Goal: Information Seeking & Learning: Learn about a topic

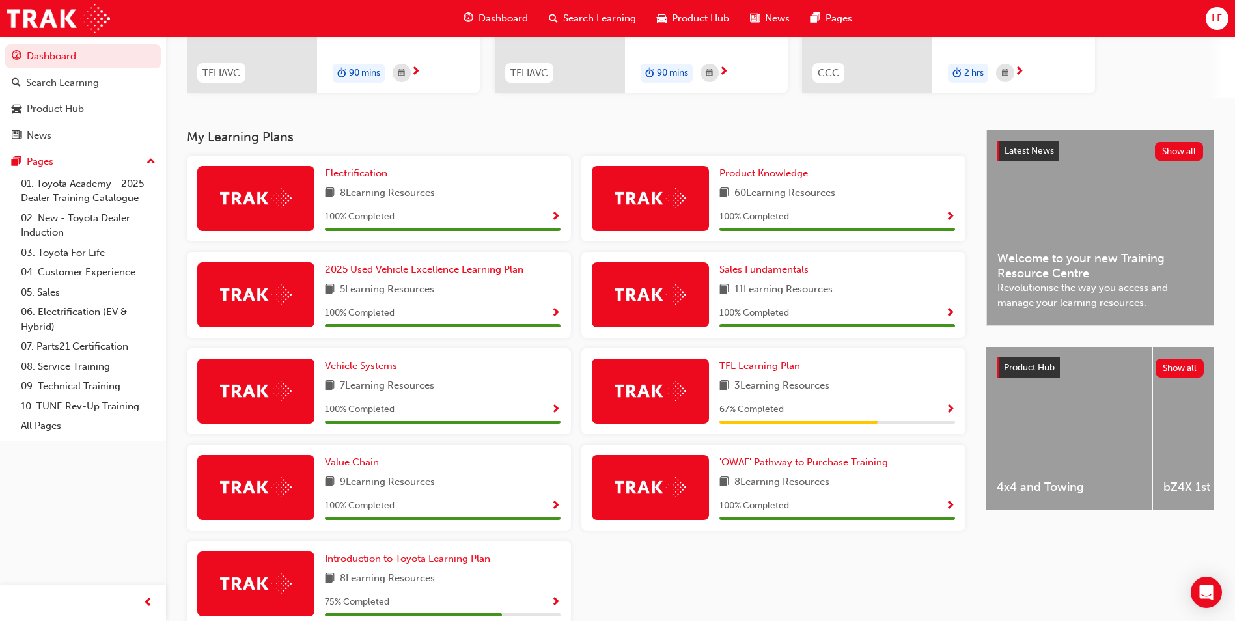
scroll to position [260, 0]
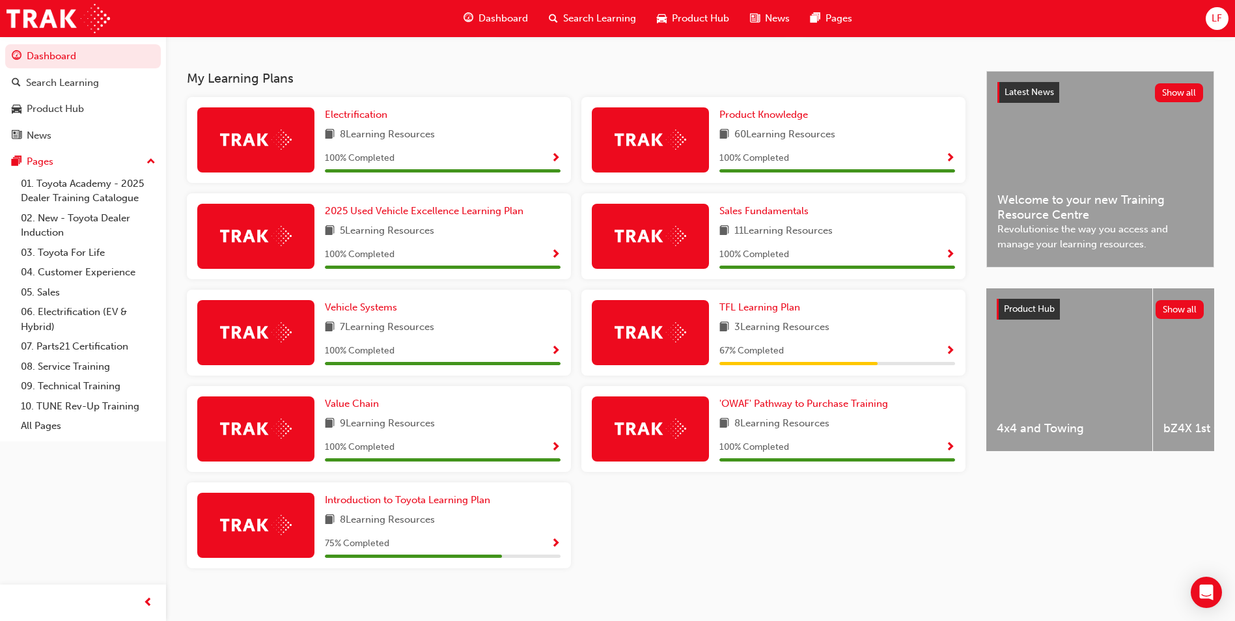
click at [667, 335] on img at bounding box center [651, 332] width 72 height 20
click at [764, 308] on span "TFL Learning Plan" at bounding box center [760, 307] width 81 height 12
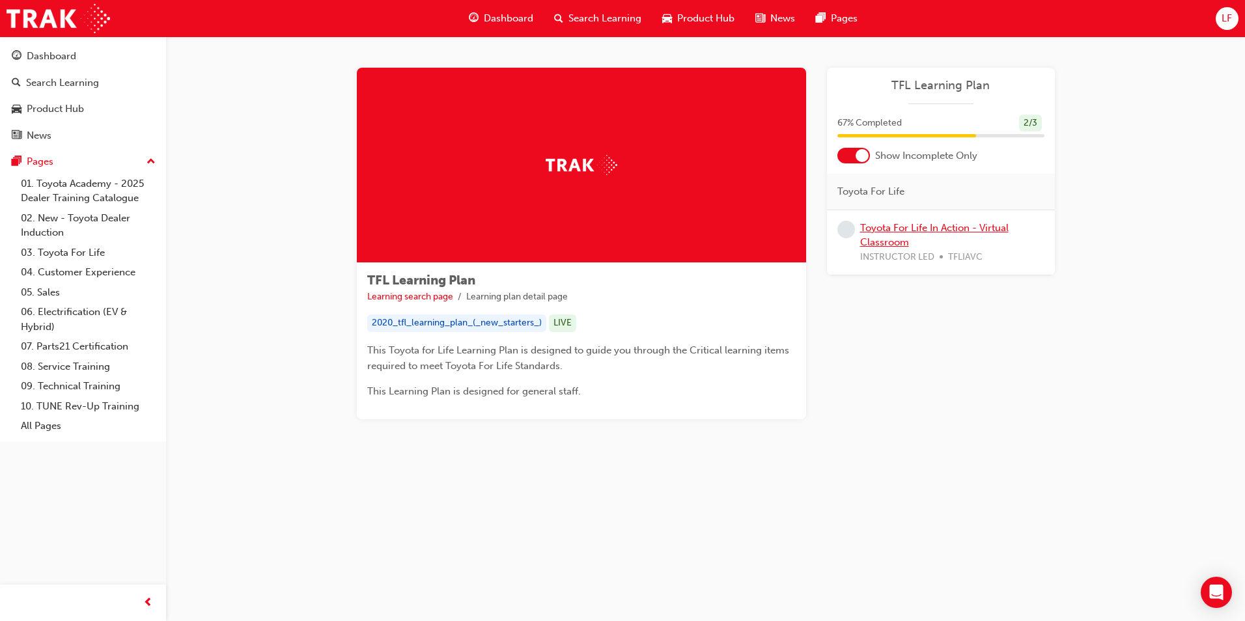
click at [882, 229] on link "Toyota For Life In Action - Virtual Classroom" at bounding box center [934, 235] width 148 height 27
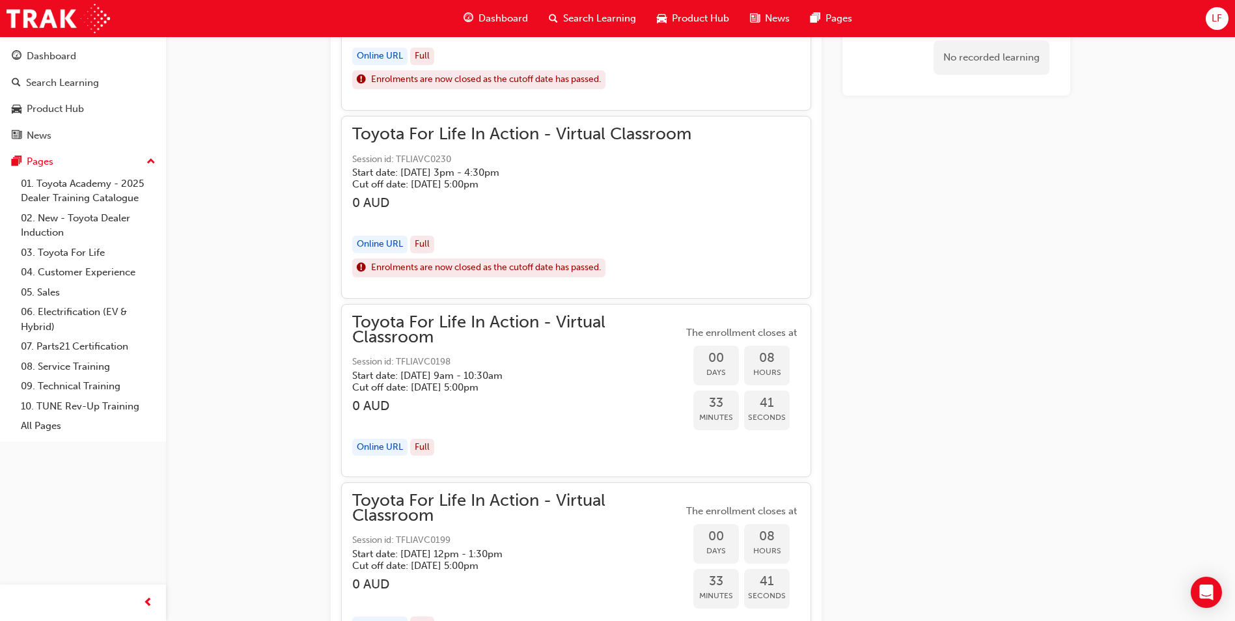
scroll to position [1332, 0]
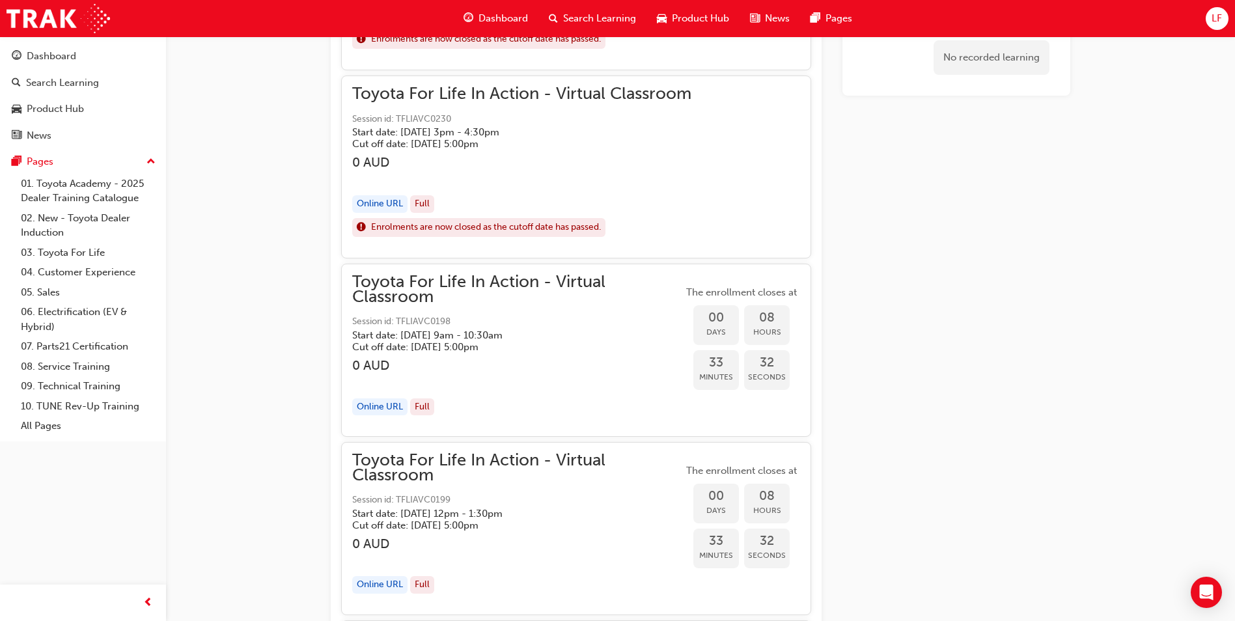
click at [381, 409] on div "Online URL" at bounding box center [379, 408] width 55 height 18
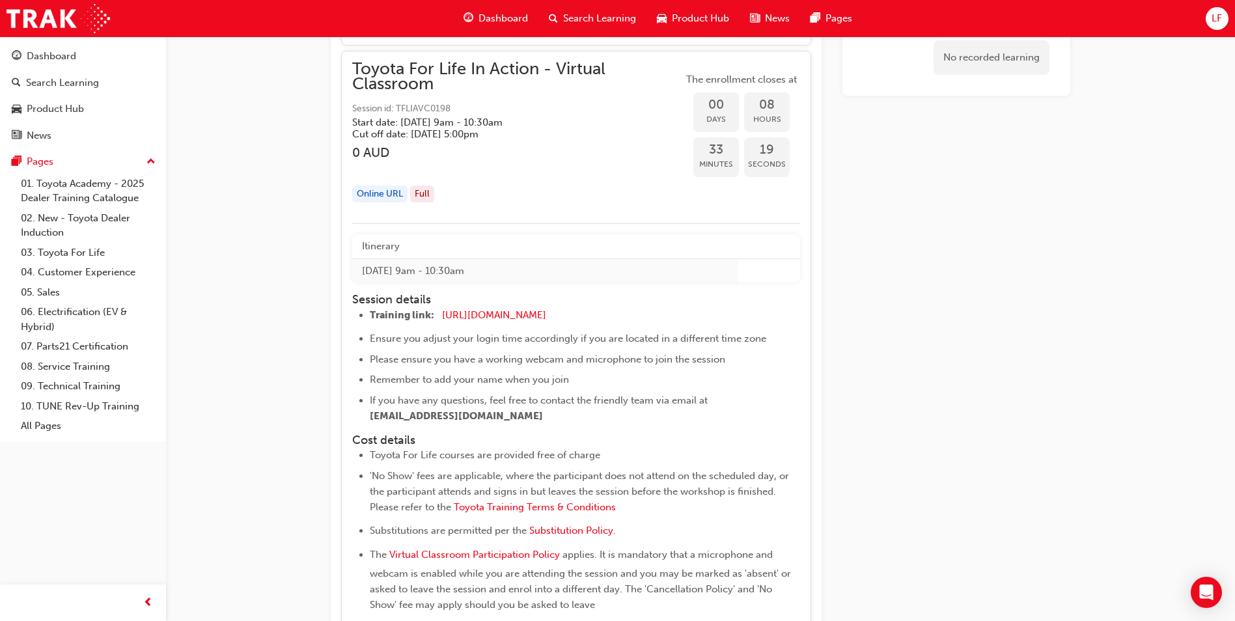
scroll to position [1528, 0]
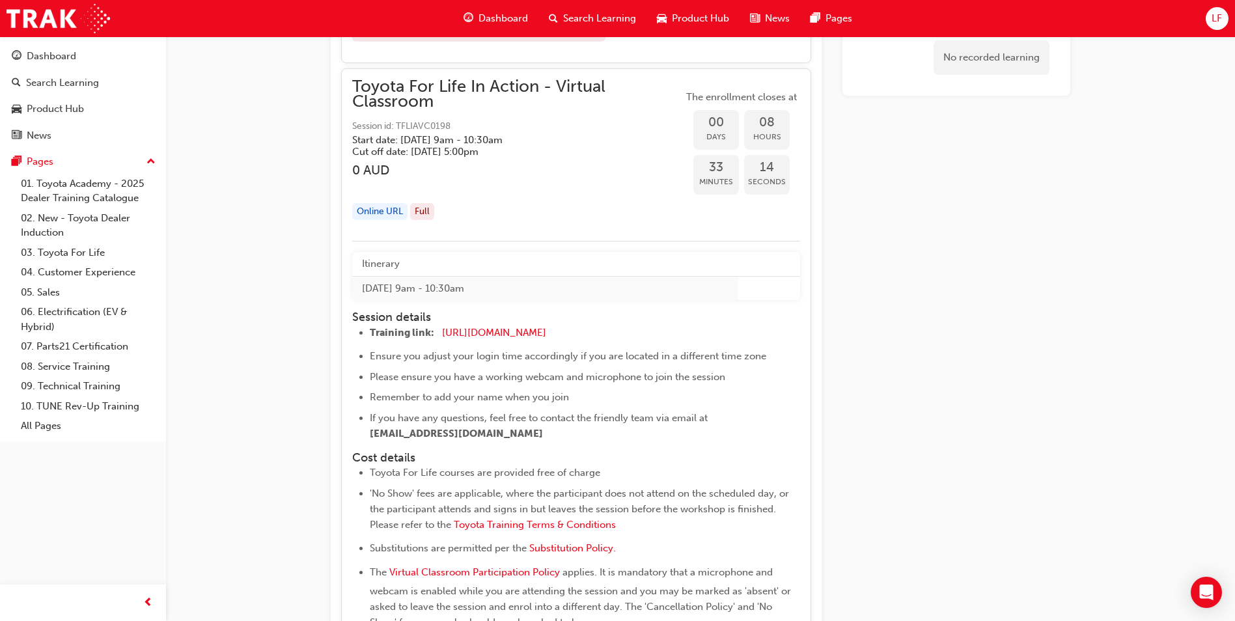
click at [393, 216] on div "Online URL" at bounding box center [379, 212] width 55 height 18
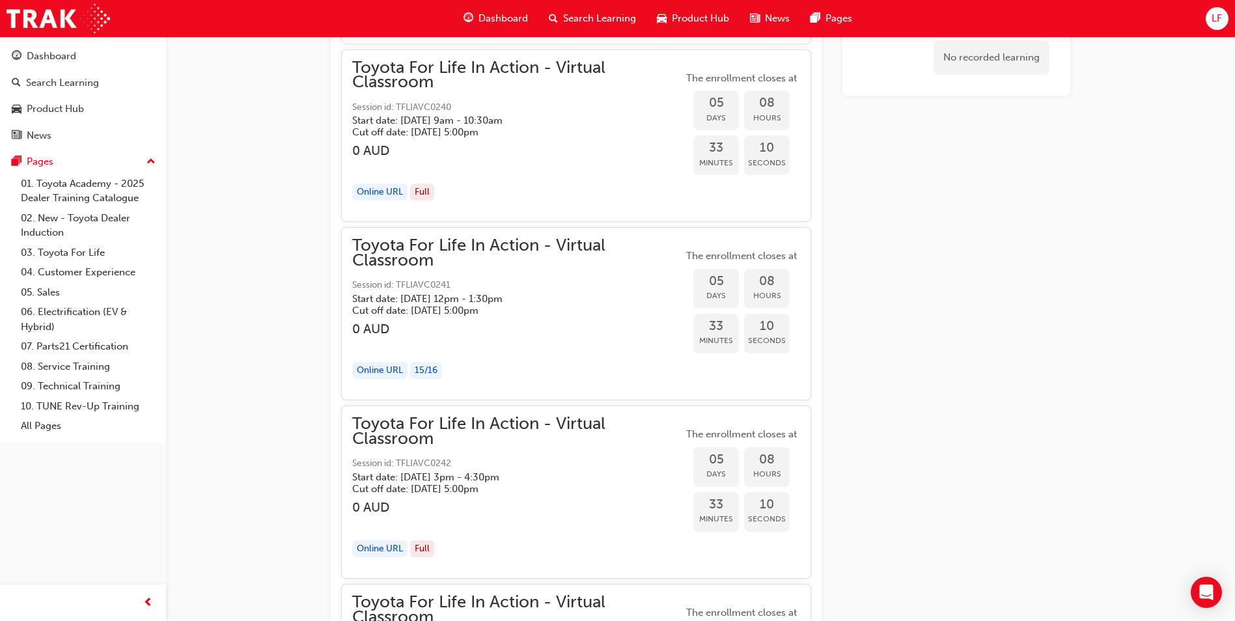
scroll to position [2635, 0]
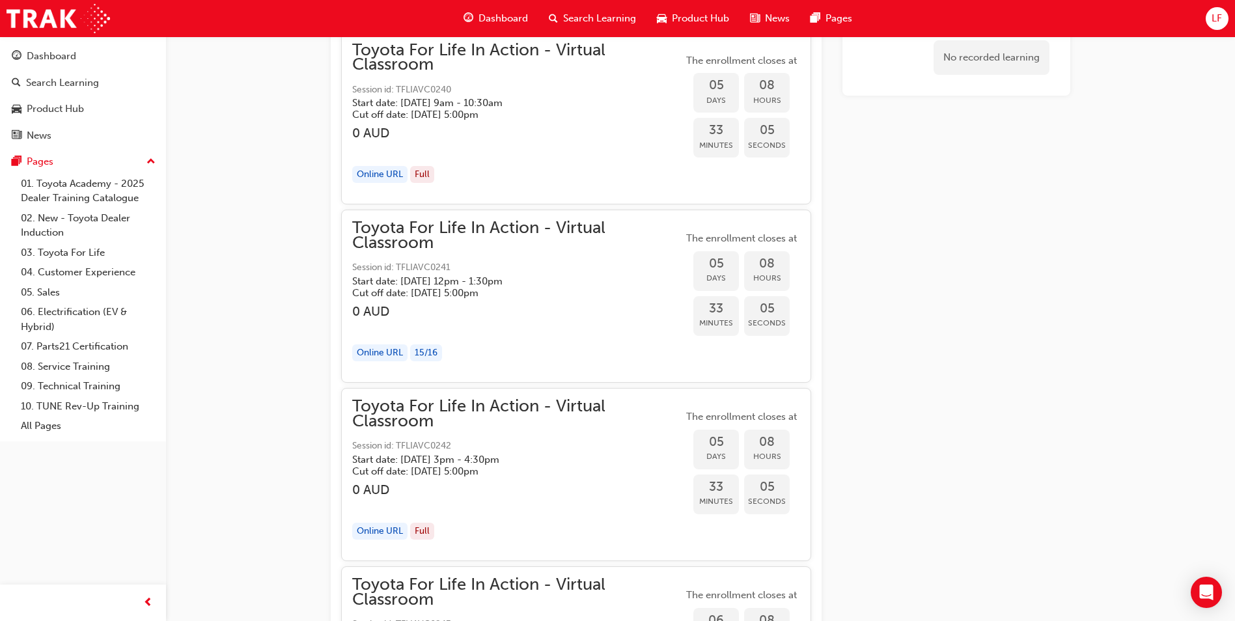
click at [385, 352] on div "Online URL" at bounding box center [379, 353] width 55 height 18
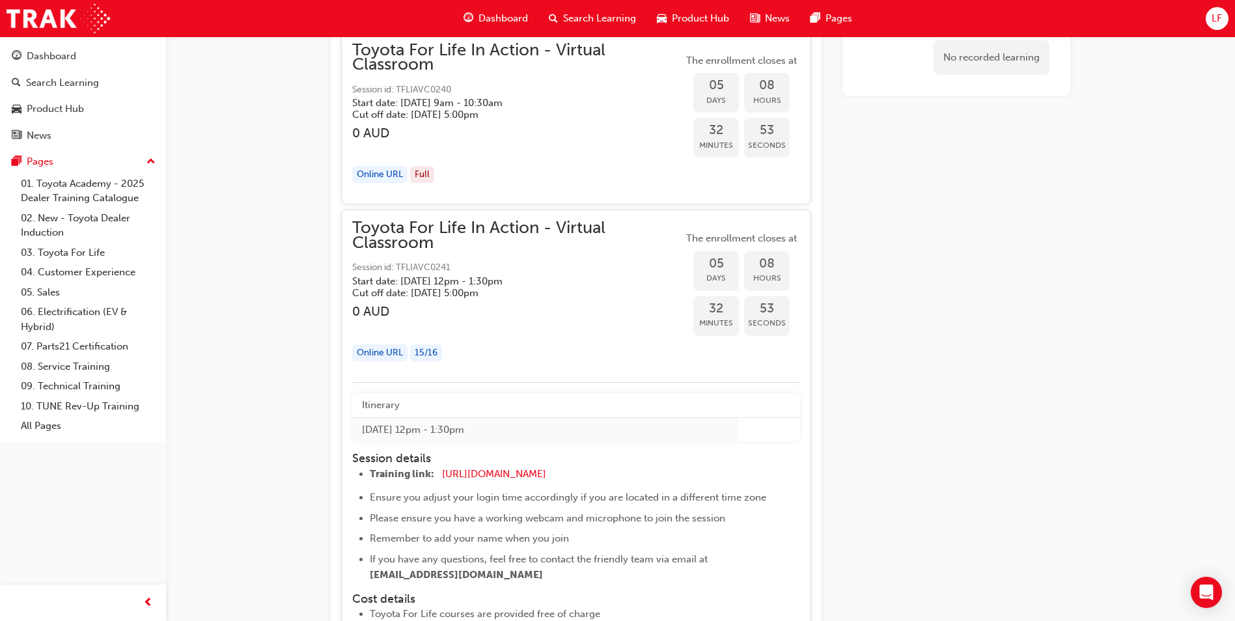
click at [437, 358] on div "15 / 16" at bounding box center [426, 353] width 32 height 18
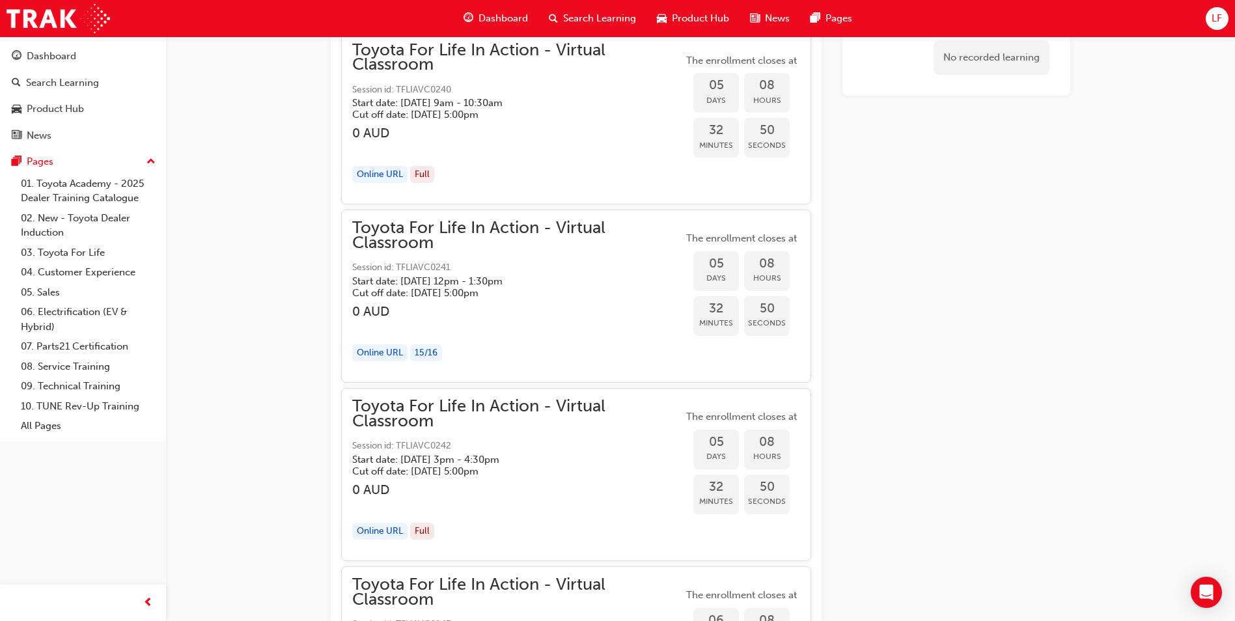
click at [437, 358] on div "15 / 16" at bounding box center [426, 353] width 32 height 18
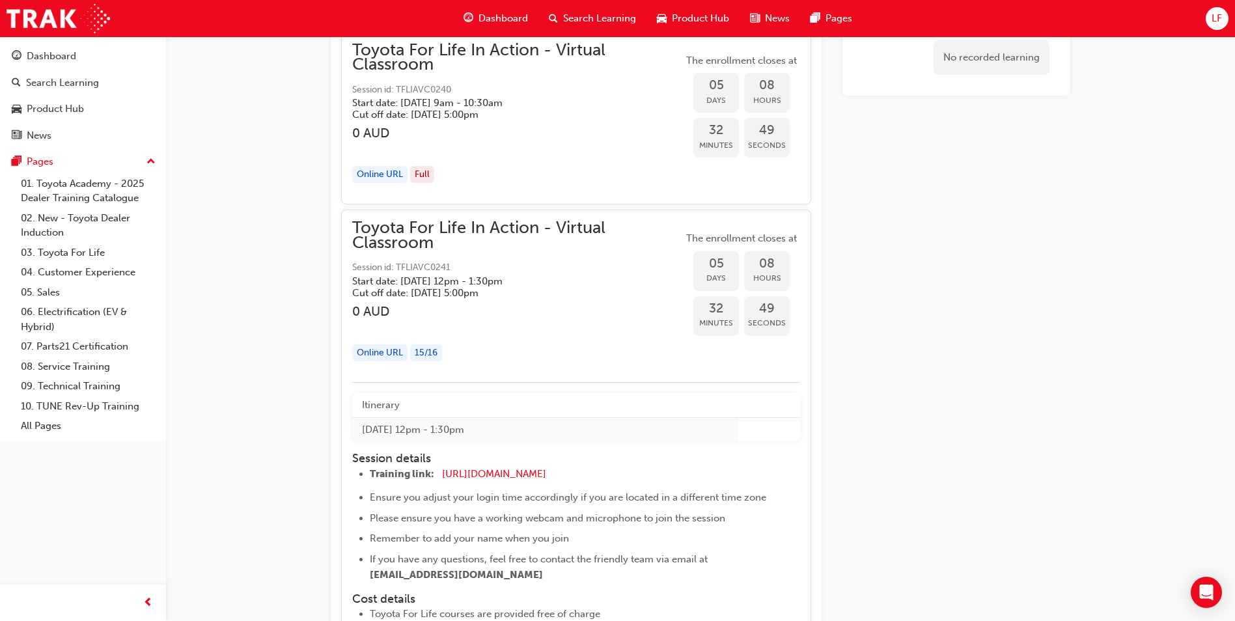
click at [437, 358] on div "15 / 16" at bounding box center [426, 353] width 32 height 18
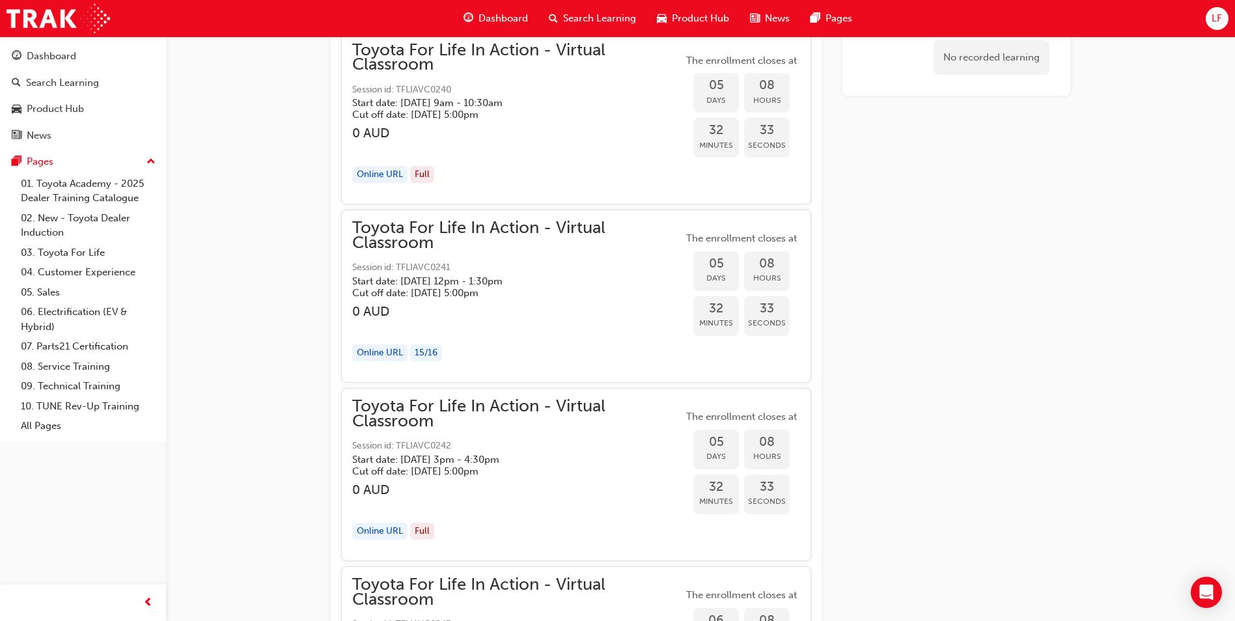
click at [402, 265] on span "Session id: TFLIAVC0241" at bounding box center [517, 267] width 331 height 15
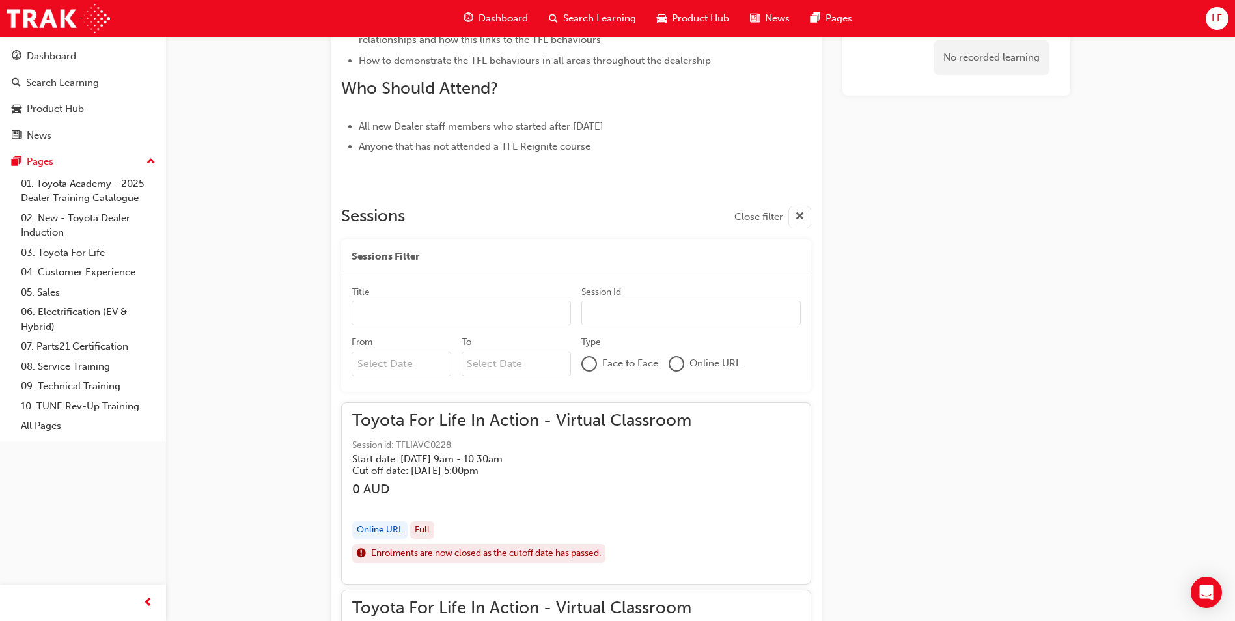
scroll to position [551, 0]
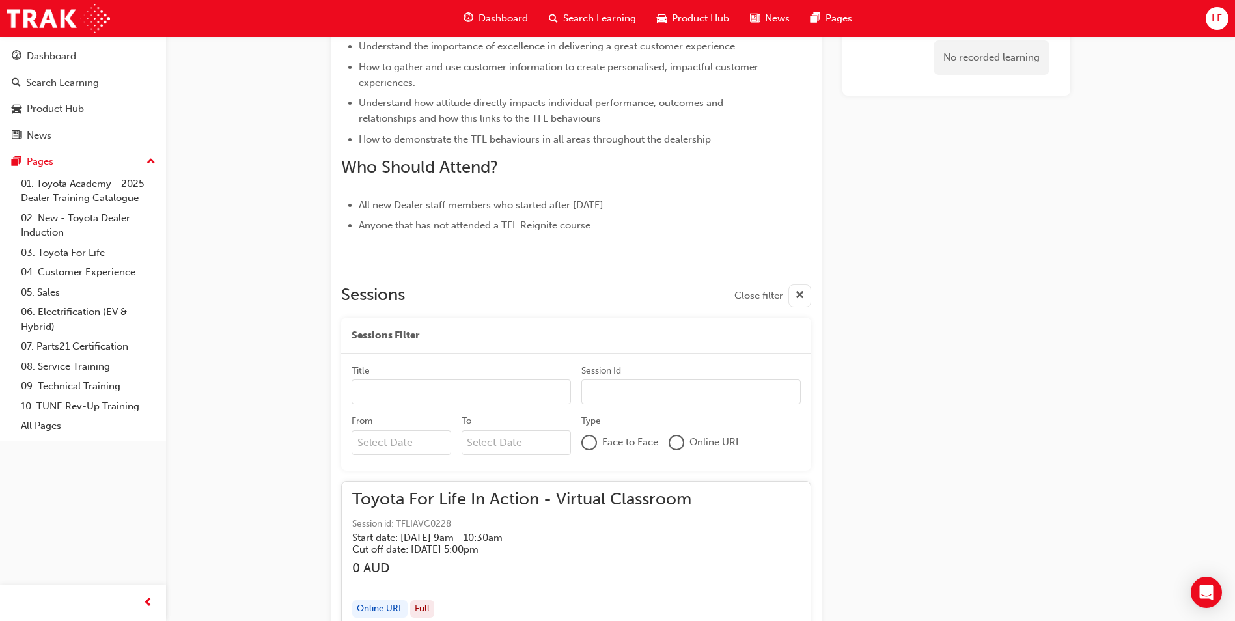
click at [386, 393] on input "Title" at bounding box center [461, 392] width 219 height 25
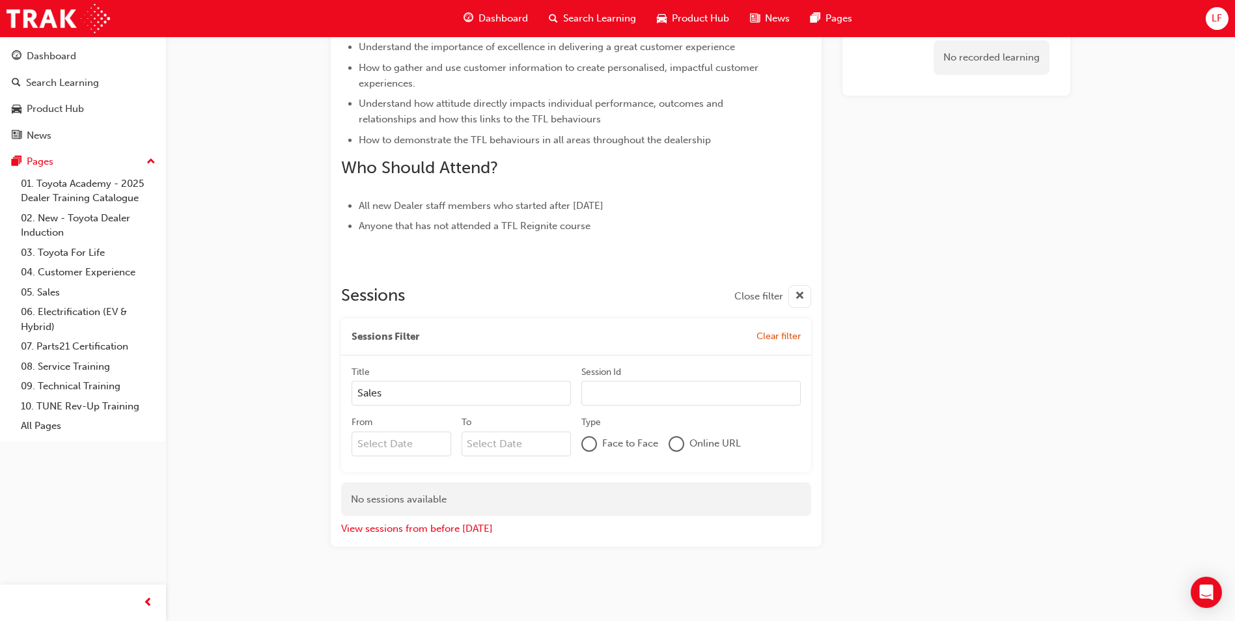
scroll to position [550, 0]
type input "Sales"
type input "TFLH9v"
click at [798, 297] on span "cross-icon" at bounding box center [800, 296] width 10 height 16
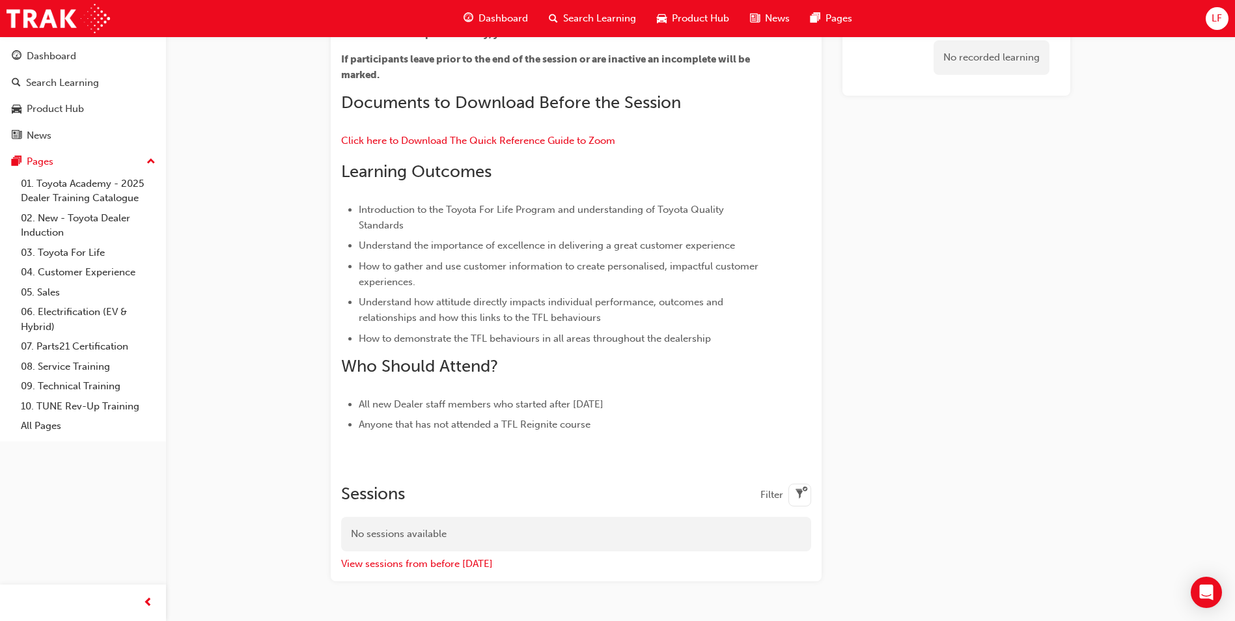
scroll to position [386, 0]
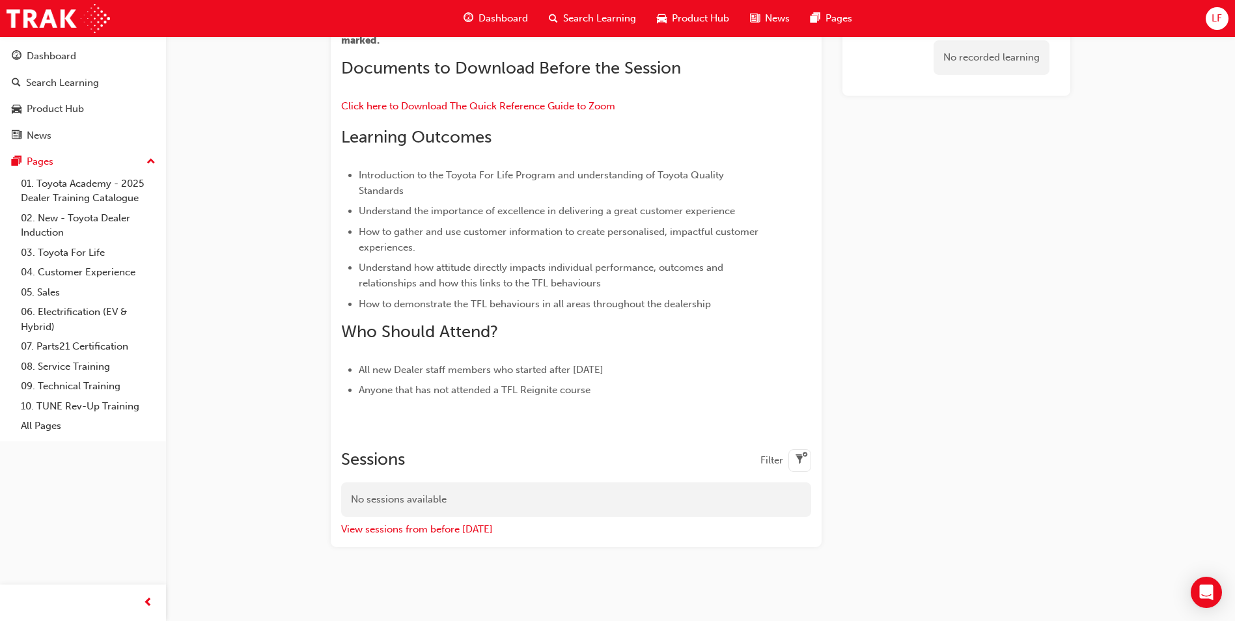
click at [795, 460] on span "filter-icon" at bounding box center [800, 461] width 10 height 16
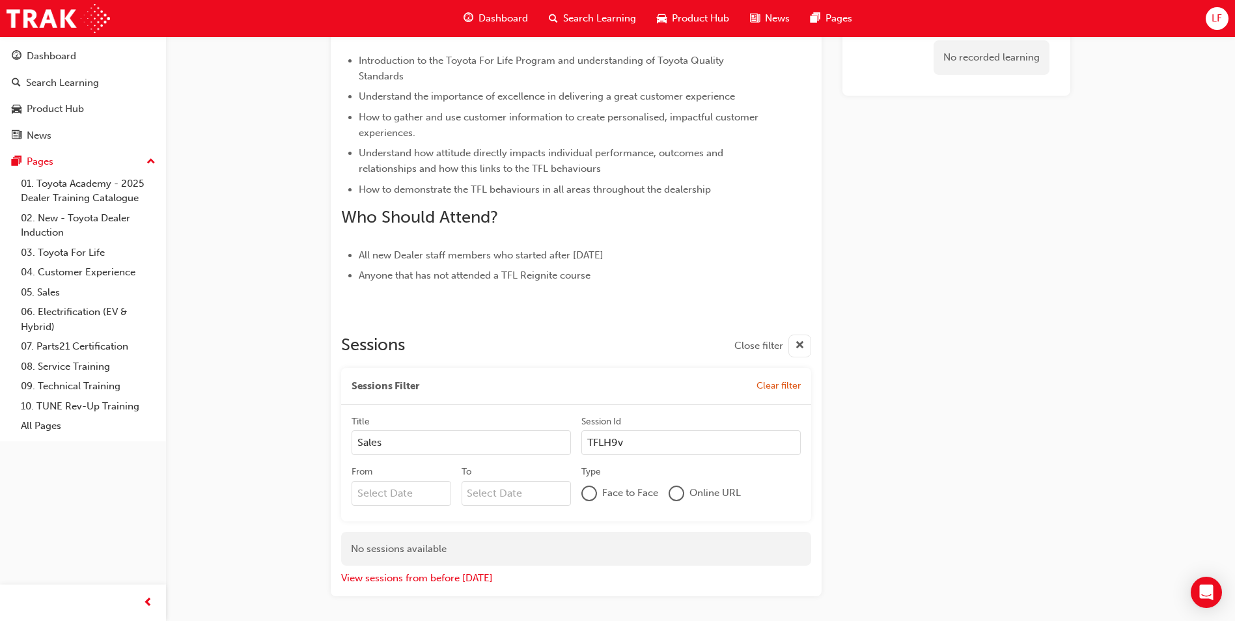
scroll to position [516, 0]
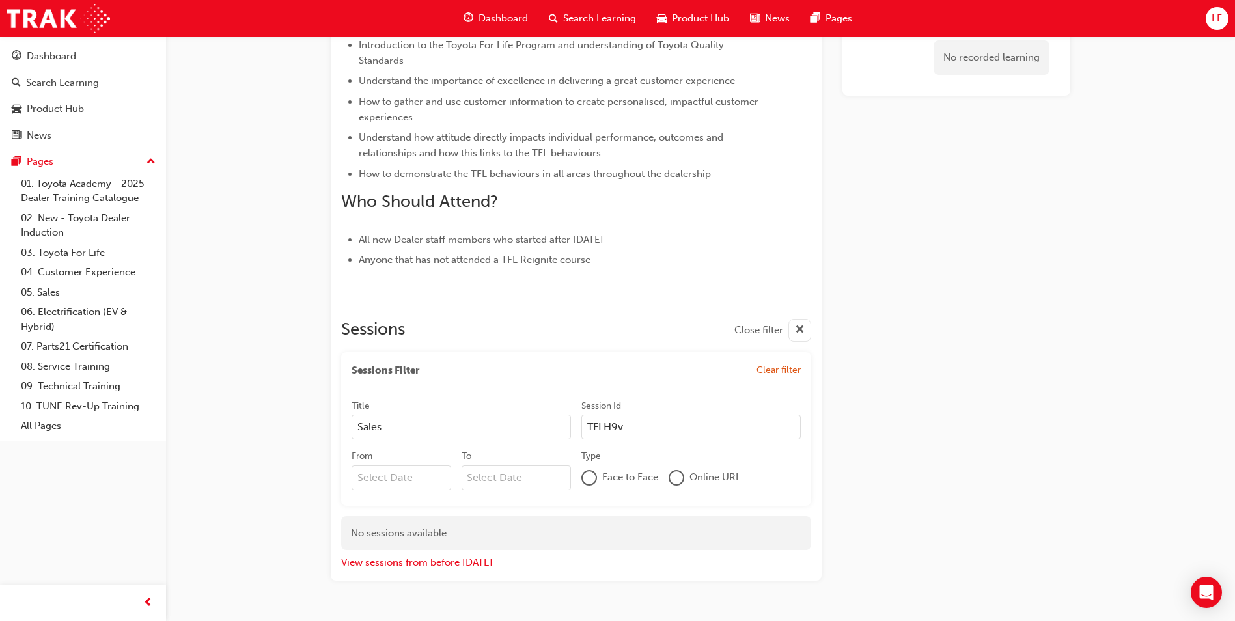
click at [629, 425] on input "TFLH9v" at bounding box center [691, 427] width 219 height 25
type input "TFLH9VC0241"
click at [365, 477] on input "From" at bounding box center [402, 478] width 100 height 25
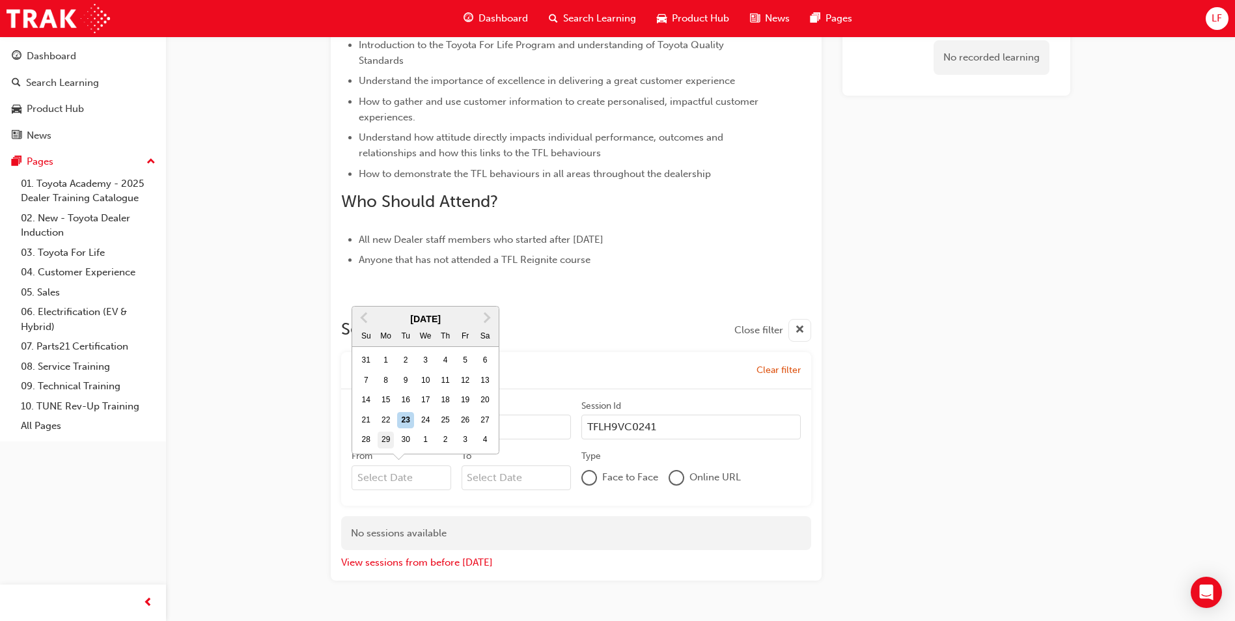
click at [384, 438] on div "29" at bounding box center [386, 440] width 17 height 17
click at [384, 466] on input "From Previous Month Next Month [DATE] Su Mo Tu We Th Fr Sa 31 1 2 3 4 5 6 7 8 9…" at bounding box center [402, 478] width 100 height 25
type input "[DATE]"
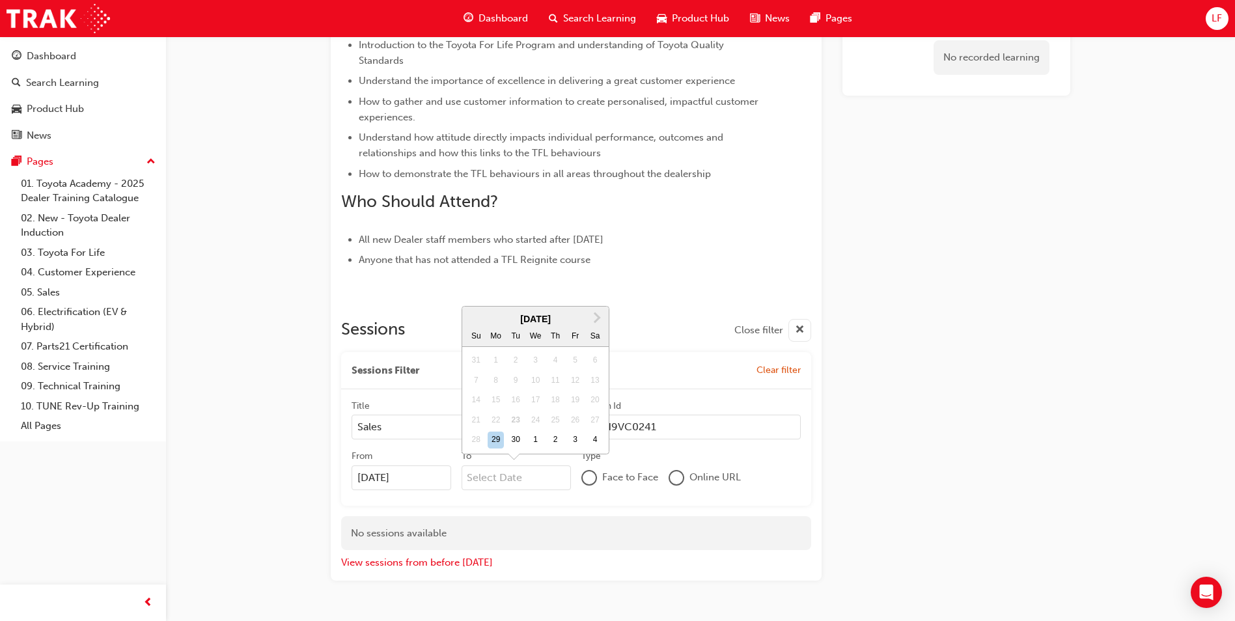
click at [473, 479] on input "To Next Month [DATE] Su Mo Tu We Th Fr Sa 31 1 2 3 4 5 6 7 8 9 10 11 12 13 14 1…" at bounding box center [517, 478] width 110 height 25
click at [499, 435] on div "29" at bounding box center [496, 440] width 17 height 17
click at [499, 466] on input "To Next Month [DATE] Su Mo Tu We Th Fr Sa 31 1 2 3 4 5 6 7 8 9 10 11 12 13 14 1…" at bounding box center [517, 478] width 110 height 25
type input "[DATE]"
click at [678, 479] on div at bounding box center [676, 477] width 13 height 13
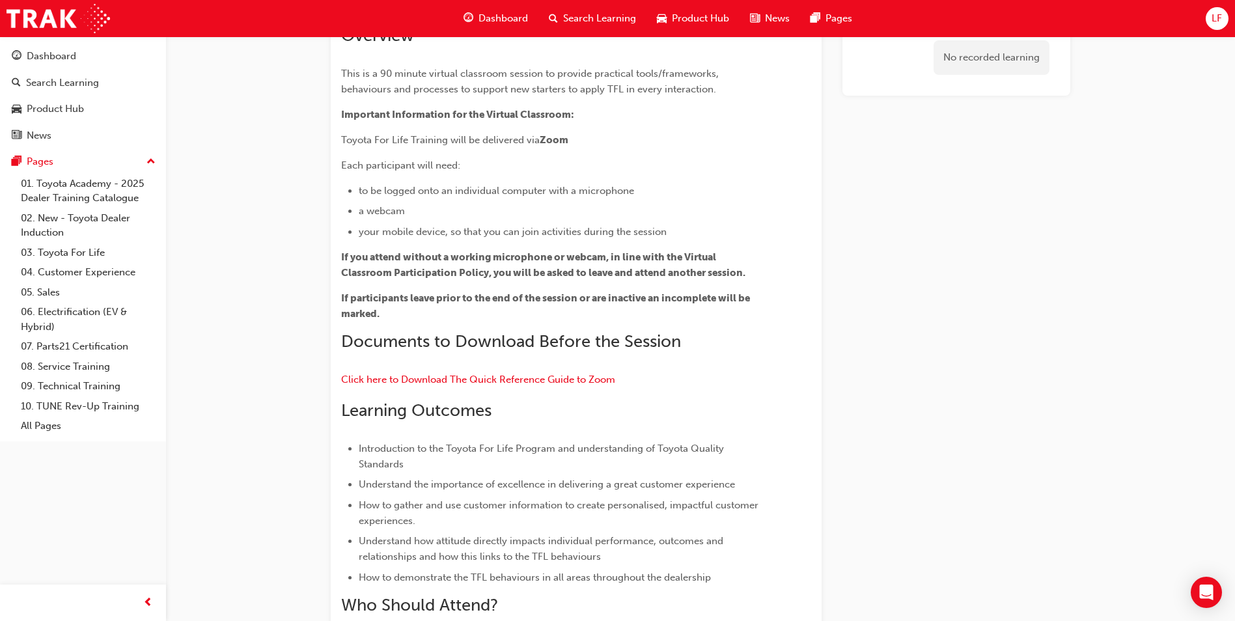
scroll to position [0, 0]
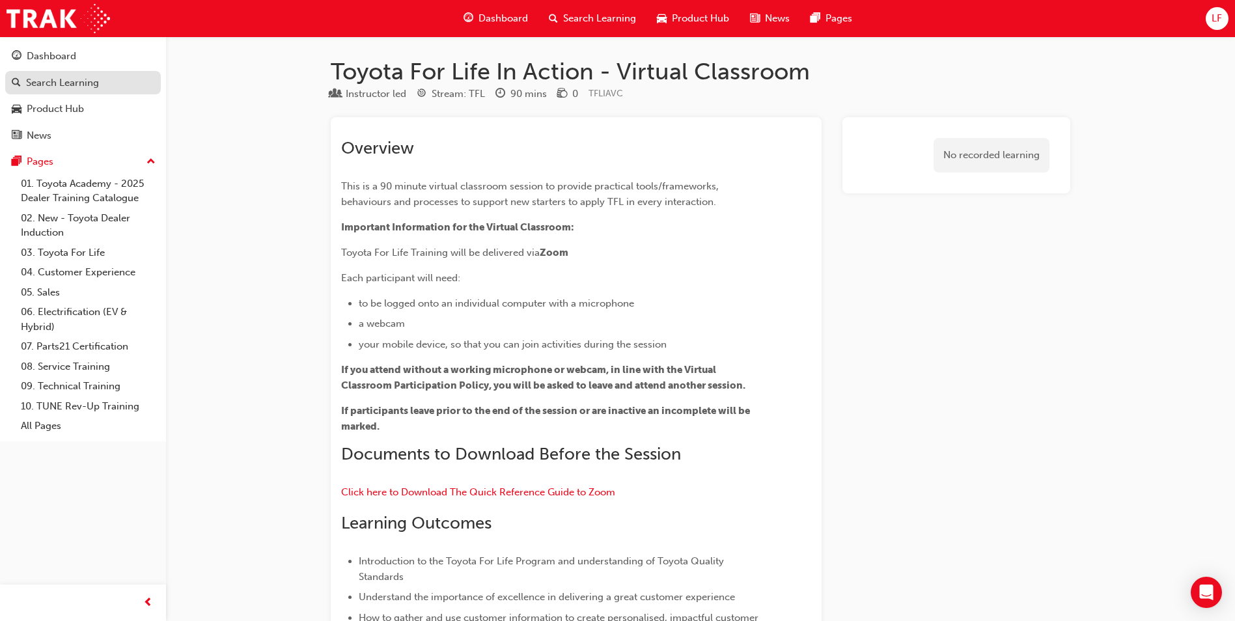
click at [60, 77] on div "Search Learning" at bounding box center [62, 83] width 73 height 15
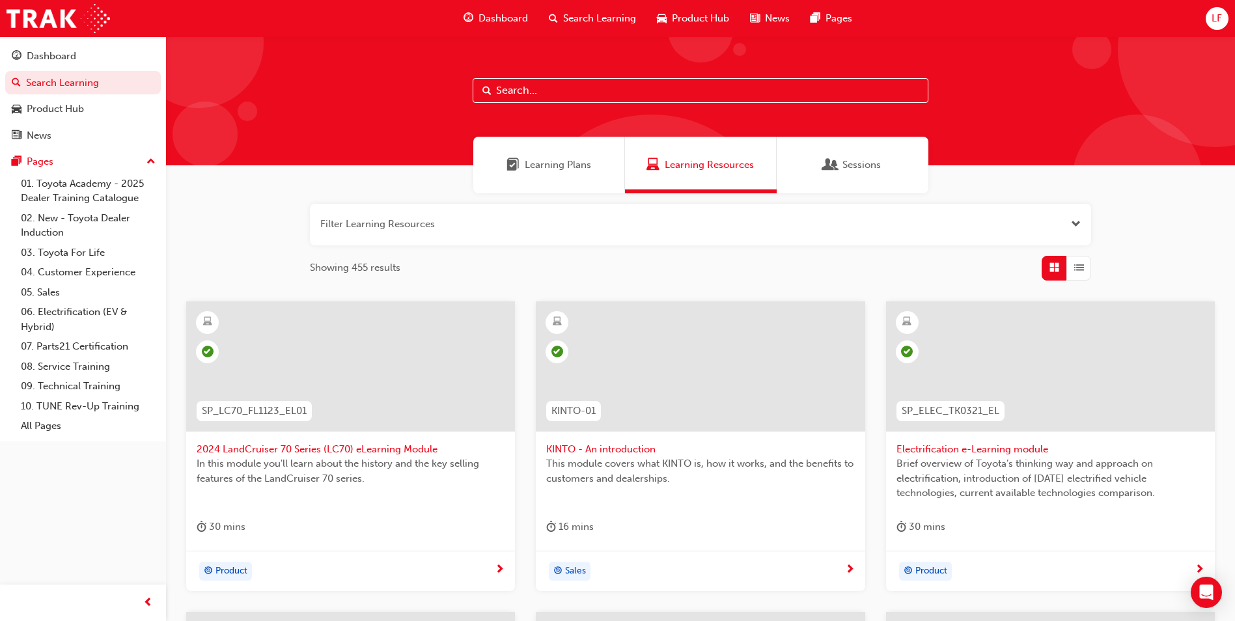
click at [868, 165] on span "Sessions" at bounding box center [862, 165] width 38 height 15
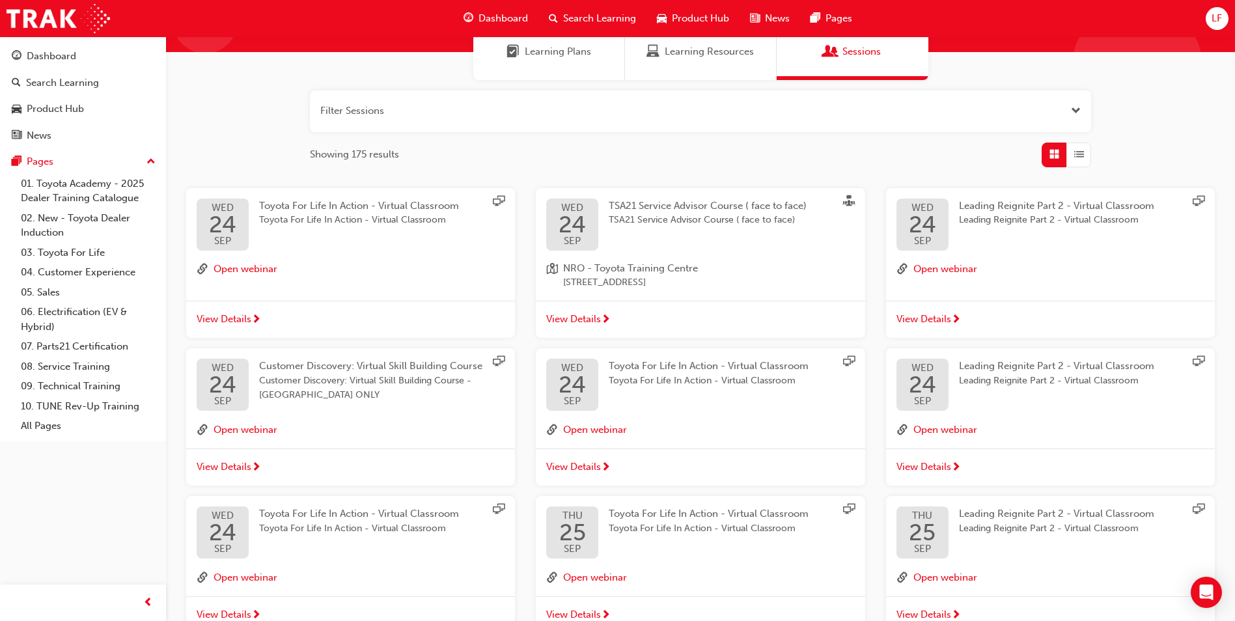
scroll to position [130, 0]
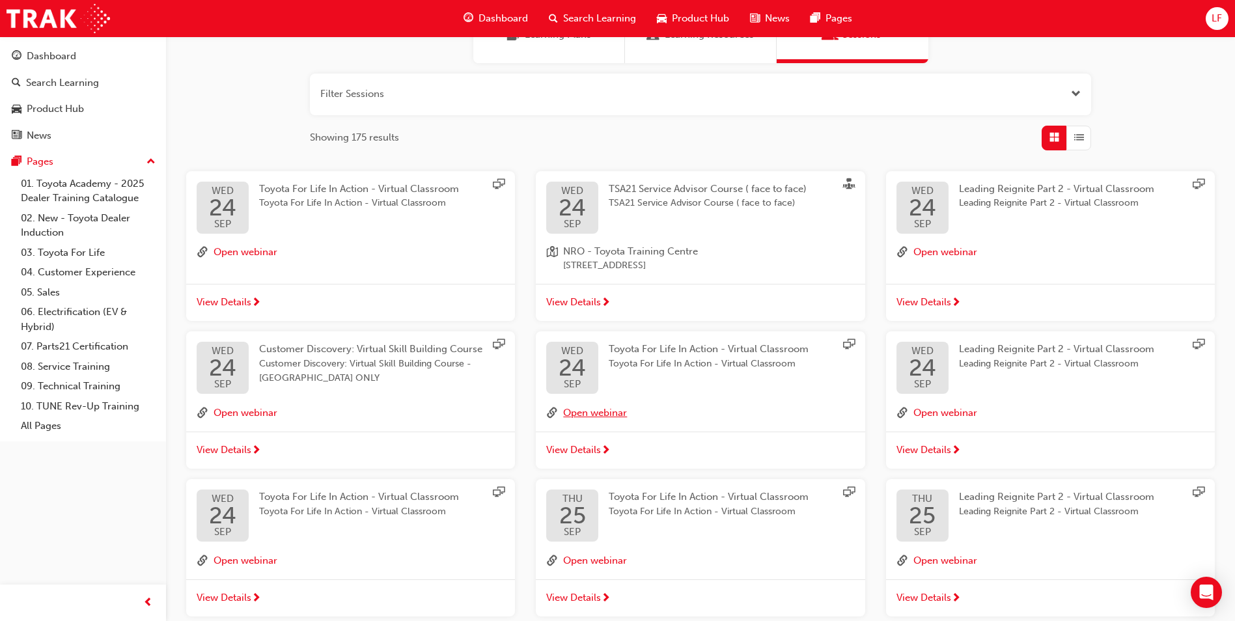
click at [602, 413] on button "Open webinar" at bounding box center [595, 412] width 64 height 17
click at [254, 254] on button "Open webinar" at bounding box center [246, 252] width 64 height 17
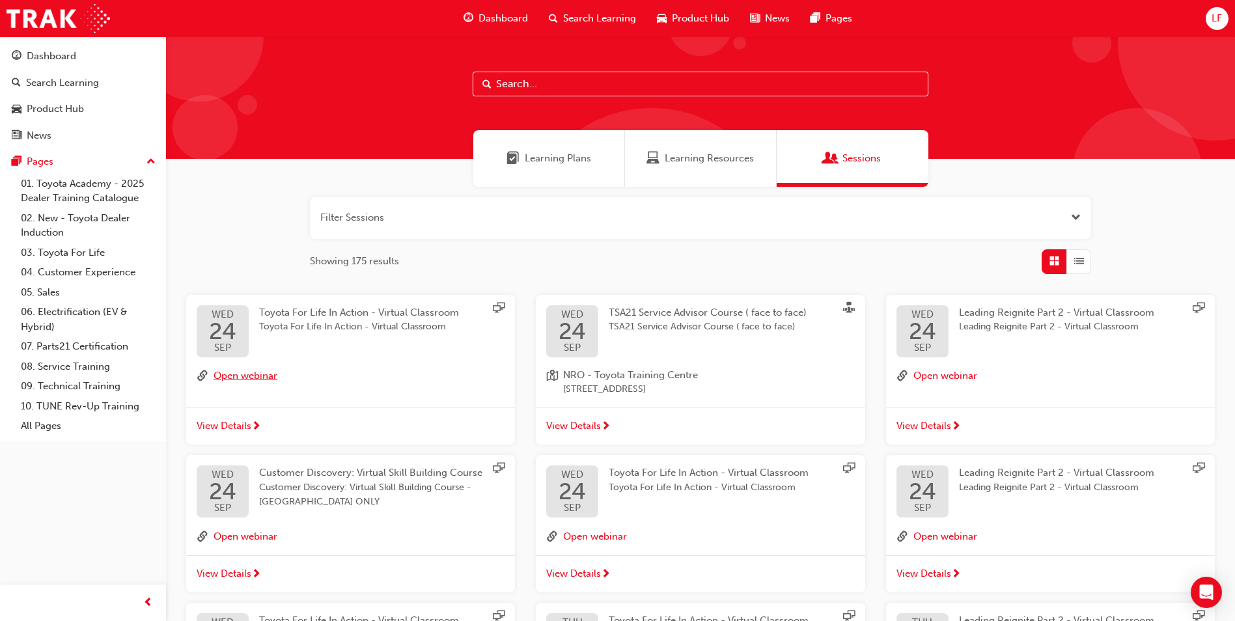
scroll to position [0, 0]
